Goal: Find specific page/section: Locate a particular part of the current website

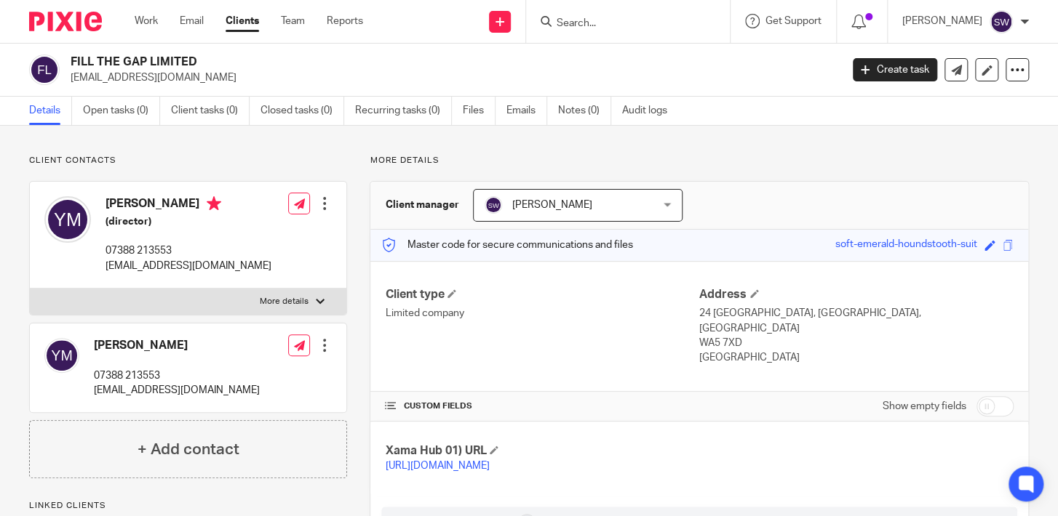
scroll to position [449, 0]
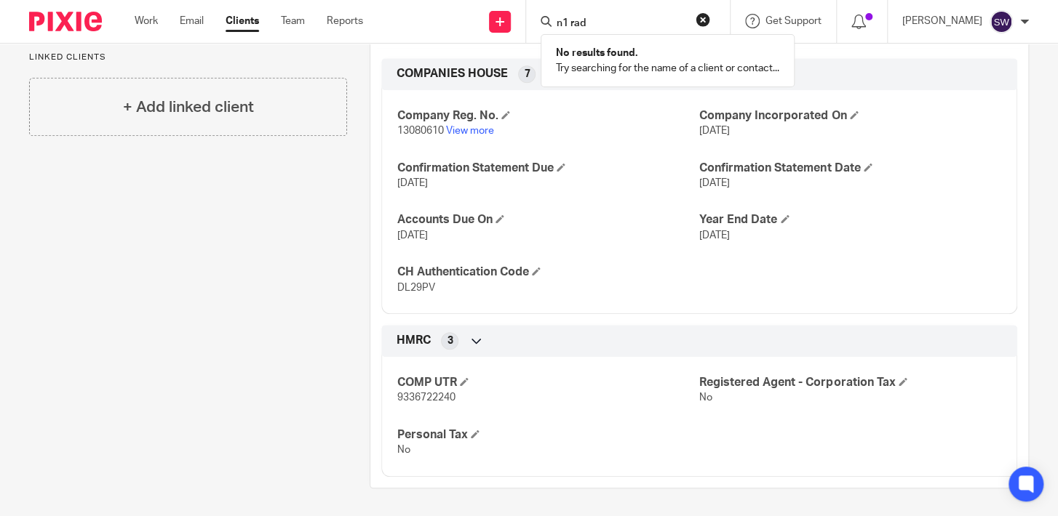
drag, startPoint x: 637, startPoint y: 18, endPoint x: 564, endPoint y: 21, distance: 72.8
click at [564, 21] on input "n1 rad" at bounding box center [620, 23] width 131 height 13
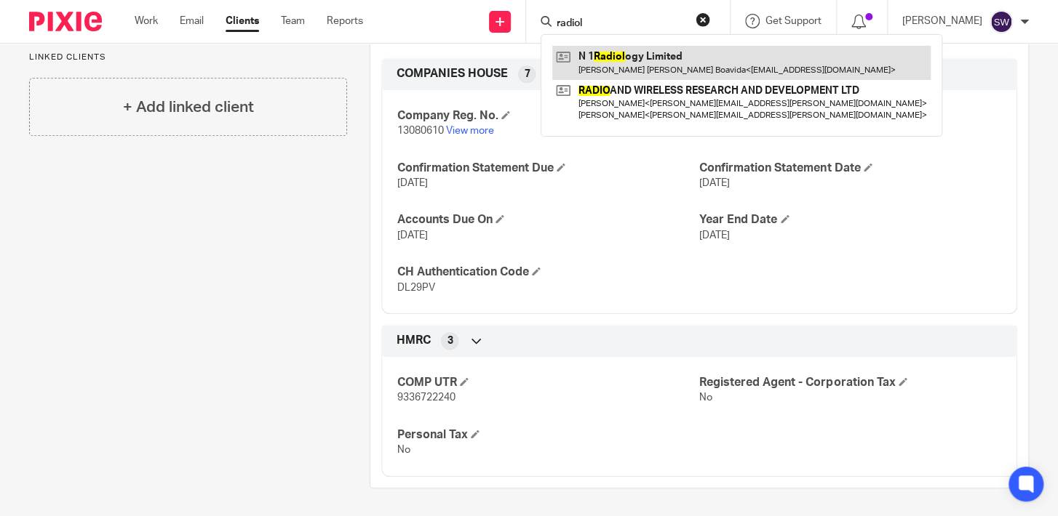
type input "radiol"
click at [642, 66] on link at bounding box center [741, 62] width 378 height 33
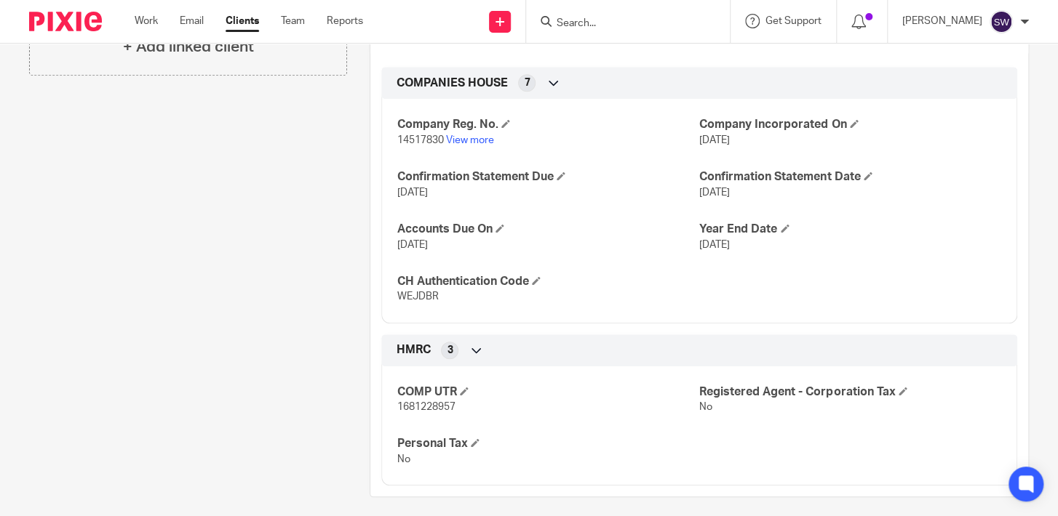
scroll to position [449, 0]
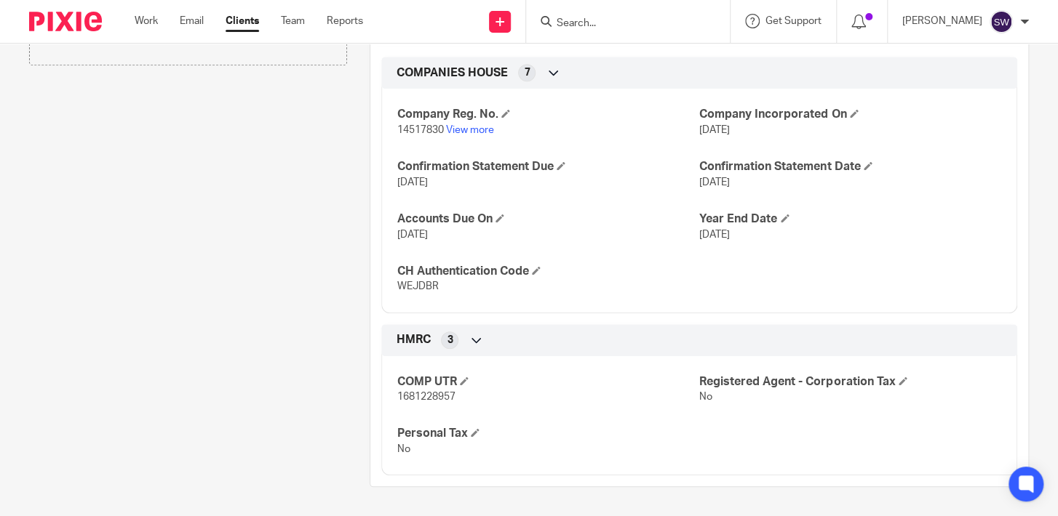
click at [419, 284] on span "WEJDBR" at bounding box center [416, 287] width 41 height 10
copy span "WEJDBR"
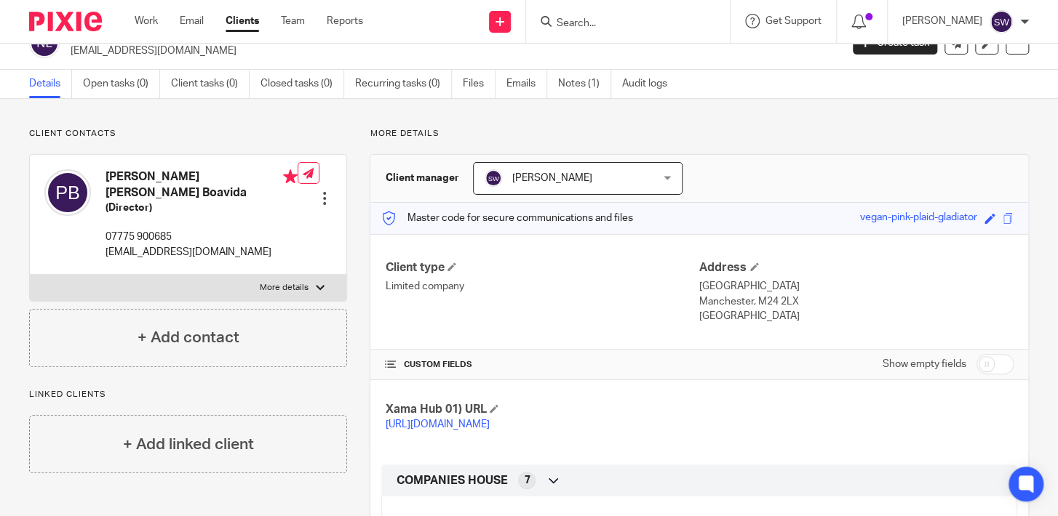
scroll to position [0, 0]
